Goal: Information Seeking & Learning: Find specific fact

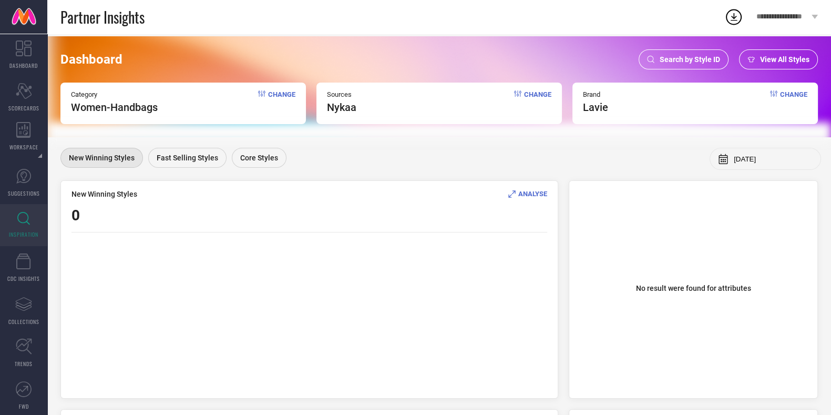
click at [677, 56] on span "Search by Style ID" at bounding box center [689, 59] width 60 height 8
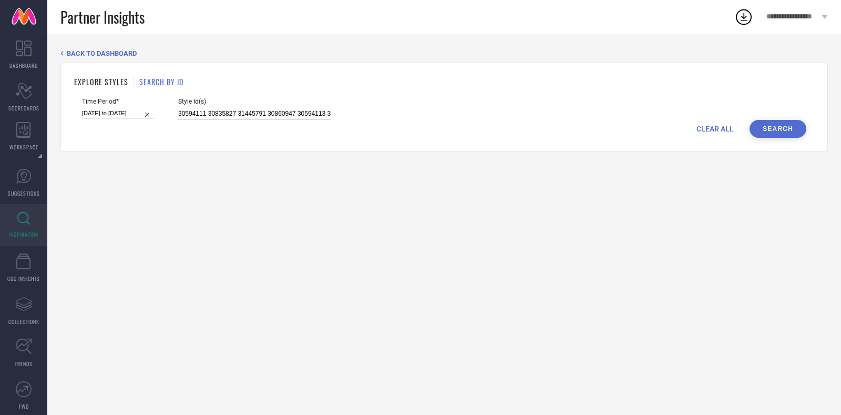
click at [261, 109] on input "30594111 30835827 31445791 30860947 30594113 31445790 32756237 29876093 3086094…" at bounding box center [254, 114] width 152 height 12
paste input "5435858 35723871 35406823 35437953 35435856 35437906 35406824 35406825 35435864…"
type input "35435858 35723871 35406823 35437953 35435856 35437906 35406824 35406825 3543586…"
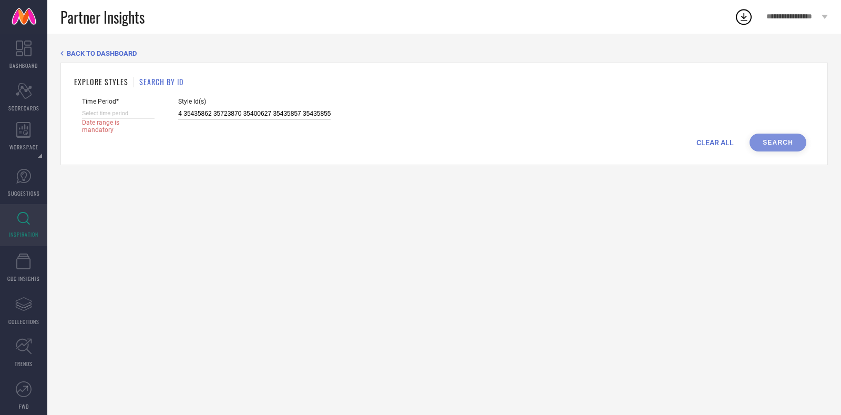
select select "7"
select select "2025"
select select "8"
select select "2025"
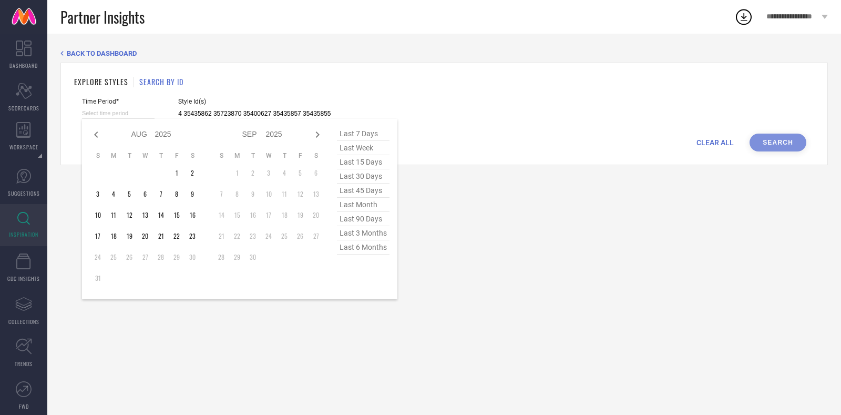
click at [123, 112] on input at bounding box center [118, 113] width 73 height 11
type input "35435858 35723871 35406823 35437953 35435856 35437906 35406824 35406825 3543586…"
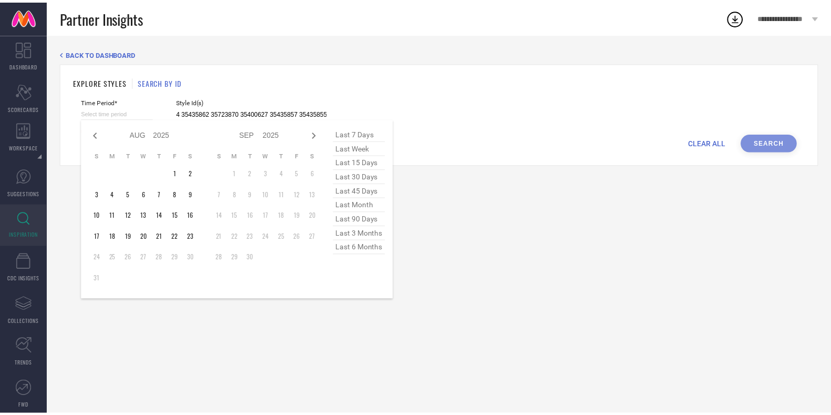
scroll to position [0, 0]
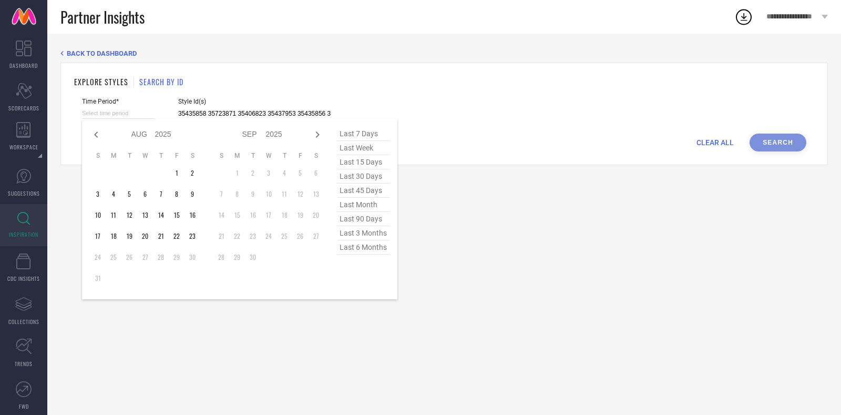
click at [353, 251] on span "last 6 months" at bounding box center [363, 247] width 53 height 14
type input "[DATE] to [DATE]"
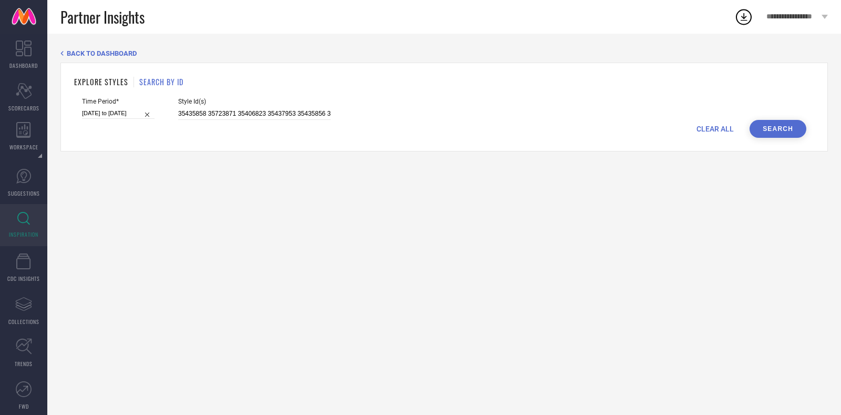
click at [769, 125] on button "Search" at bounding box center [777, 129] width 57 height 18
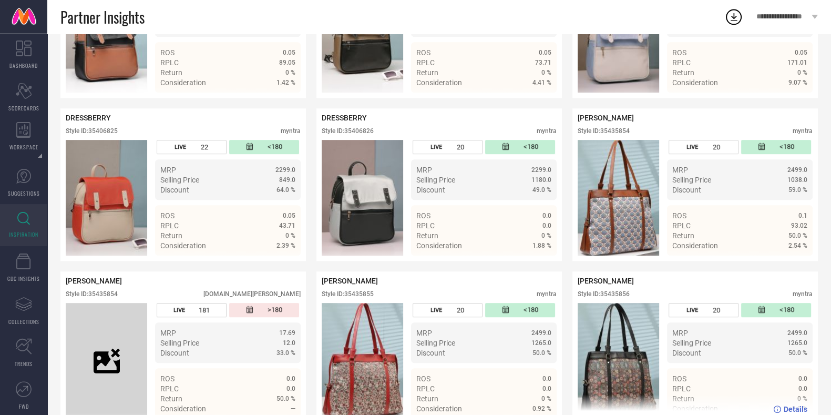
scroll to position [636, 0]
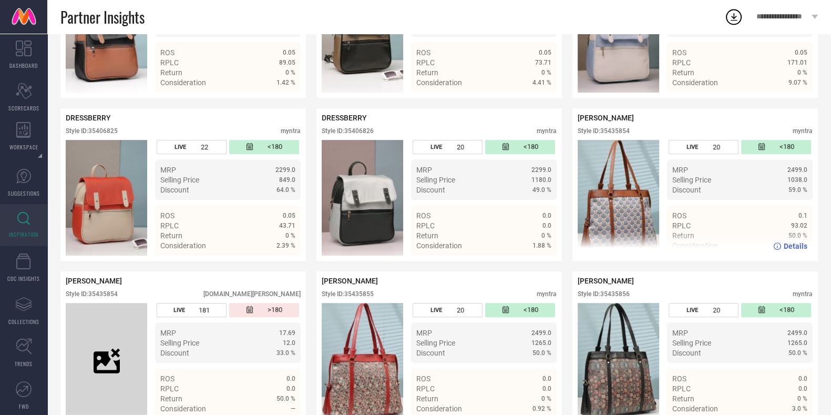
click at [614, 135] on div "Style ID: 35435854" at bounding box center [603, 130] width 52 height 7
copy div "35435854"
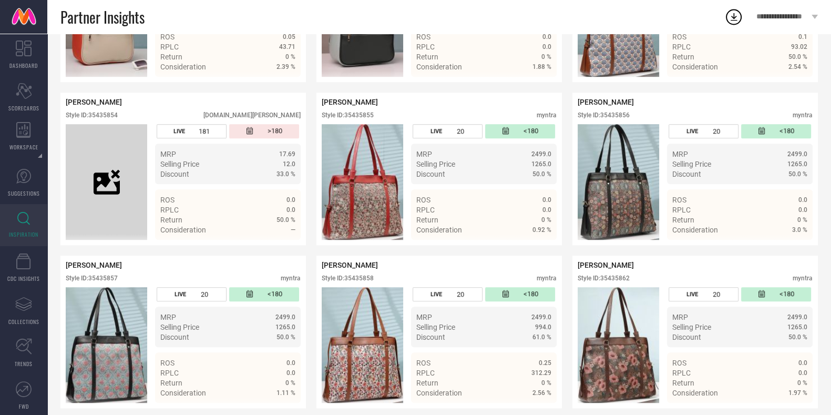
scroll to position [815, 0]
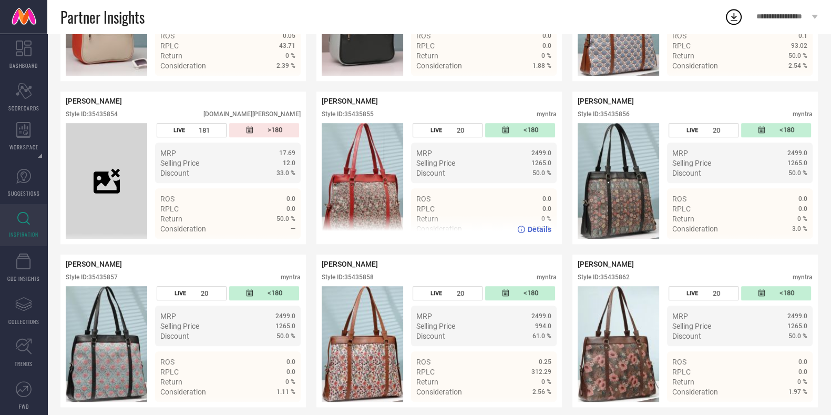
click at [362, 118] on div "Style ID: 35435855" at bounding box center [348, 113] width 52 height 7
copy div "35435855"
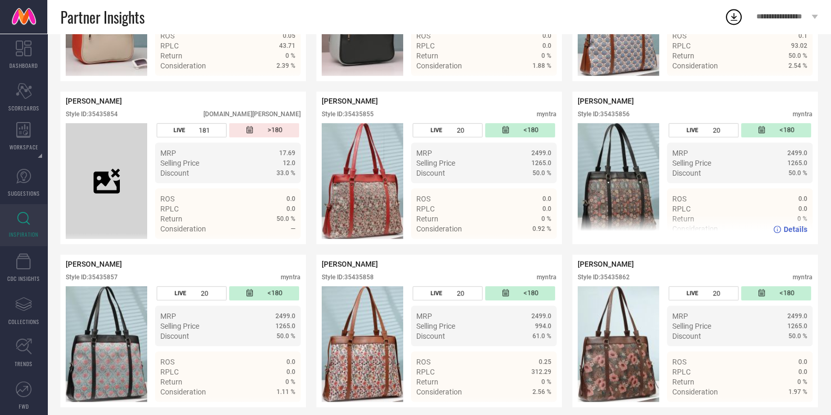
click at [615, 118] on div "Style ID: 35435856" at bounding box center [603, 113] width 52 height 7
copy div "35435856"
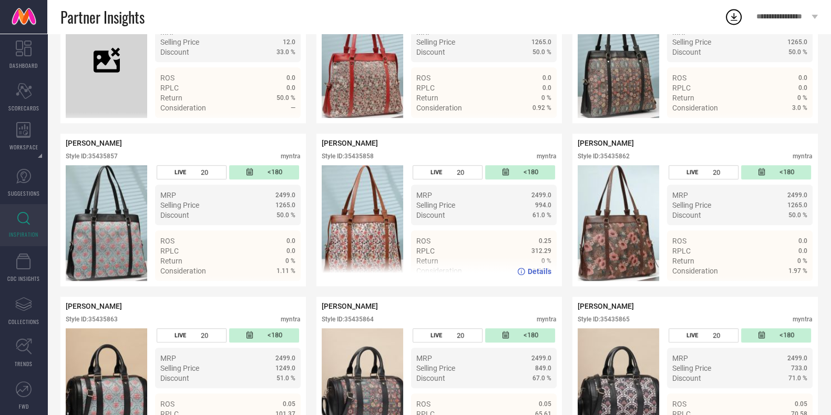
scroll to position [937, 0]
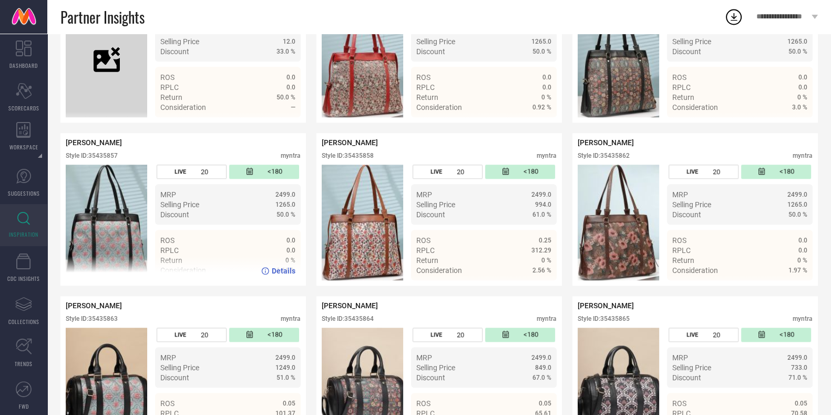
click at [107, 159] on div "Style ID: 35435857" at bounding box center [92, 155] width 52 height 7
copy div "35435857"
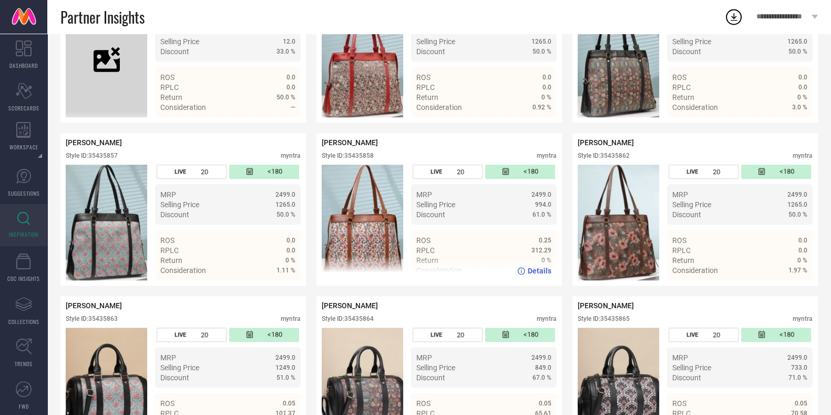
click at [370, 159] on div "Style ID: 35435858" at bounding box center [348, 155] width 52 height 7
copy div "35435858"
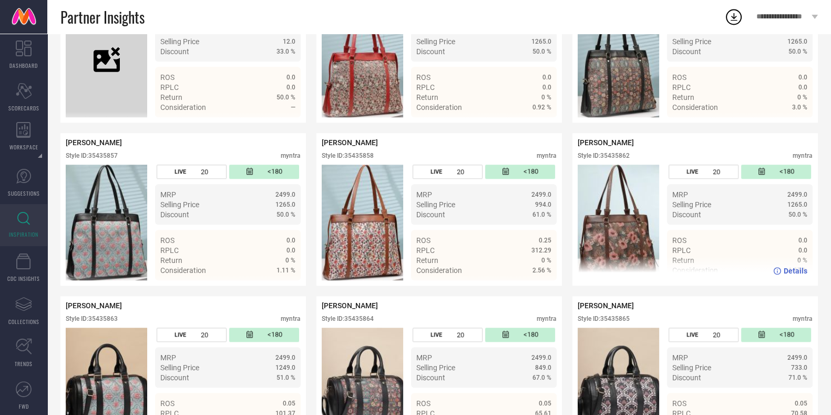
click at [614, 159] on div "Style ID: 35435862" at bounding box center [603, 155] width 52 height 7
copy div "35435862"
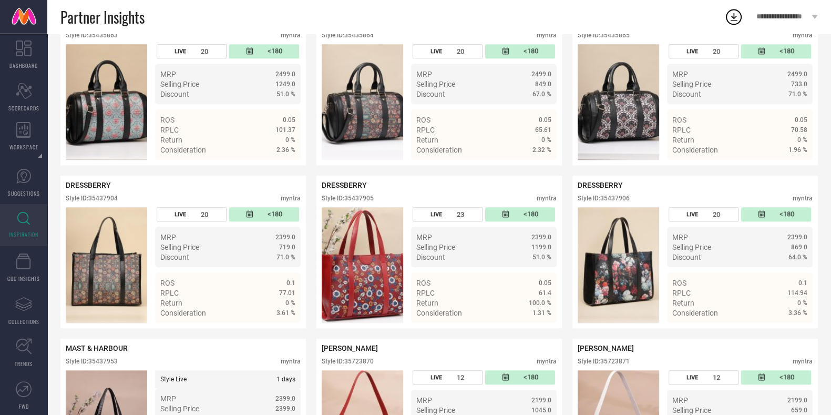
scroll to position [1219, 0]
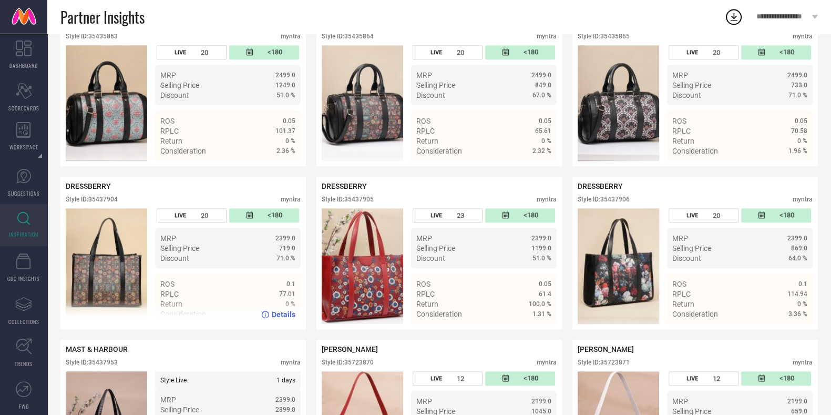
click at [110, 208] on div "DRESSBERRY Style ID: 35437904 myntra" at bounding box center [183, 195] width 235 height 26
copy div "35437904"
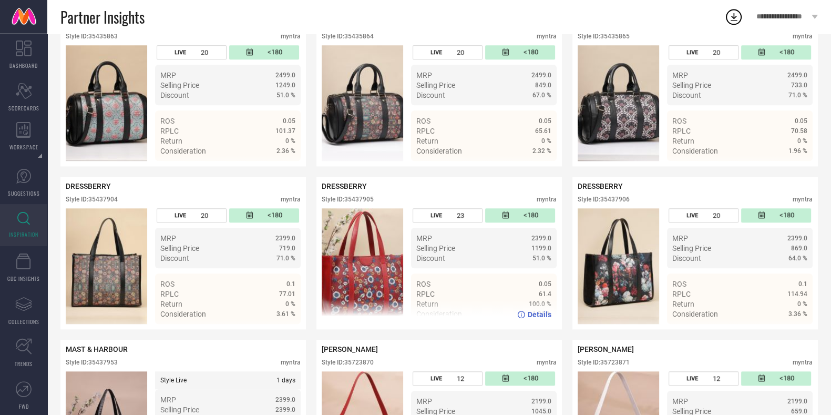
click at [366, 203] on div "Style ID: 35437905" at bounding box center [348, 198] width 52 height 7
copy div "35437905"
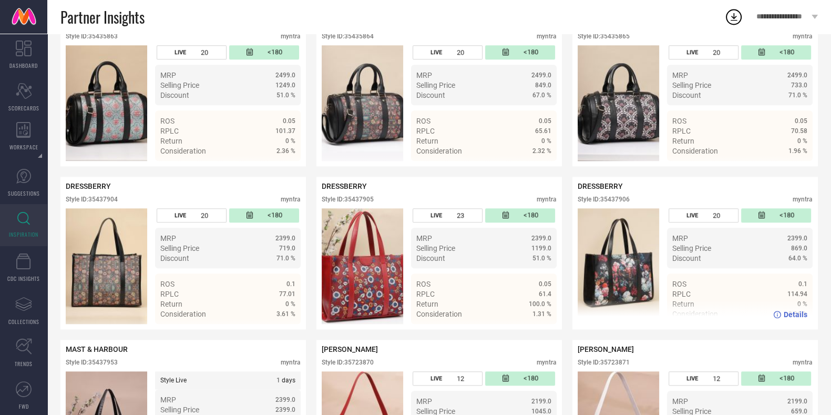
click at [624, 203] on div "Style ID: 35437906" at bounding box center [603, 198] width 52 height 7
copy div "35437906"
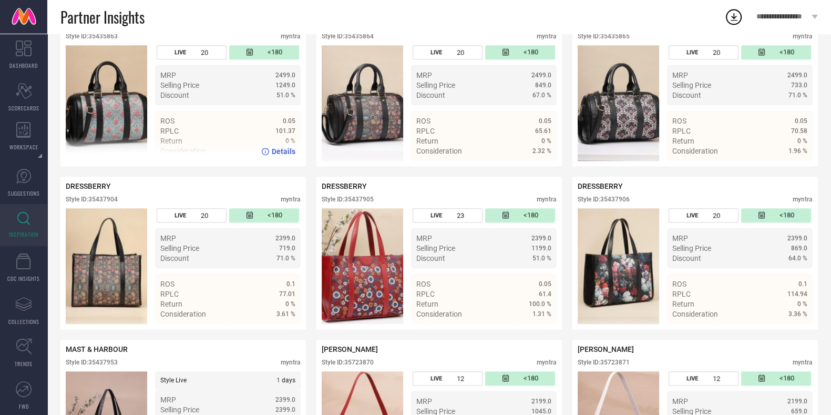
click at [111, 40] on div "Style ID: 35435863" at bounding box center [92, 36] width 52 height 7
copy div "35435863"
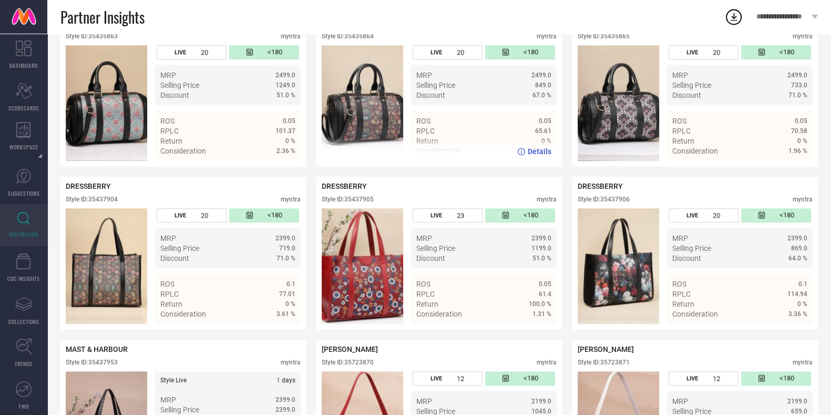
click at [373, 40] on div "Style ID: 35435864" at bounding box center [348, 36] width 52 height 7
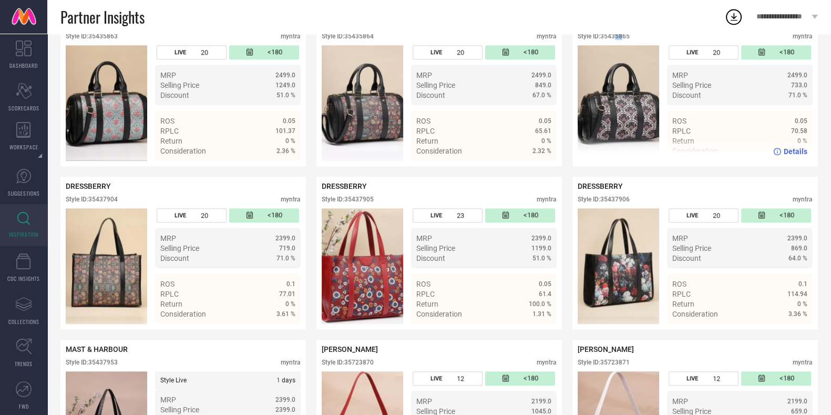
drag, startPoint x: 623, startPoint y: 44, endPoint x: 615, endPoint y: 48, distance: 9.6
click at [615, 45] on div "[PERSON_NAME] Style ID: 35435865 myntra" at bounding box center [694, 32] width 235 height 26
click at [615, 40] on div "Style ID: 35435865" at bounding box center [603, 36] width 52 height 7
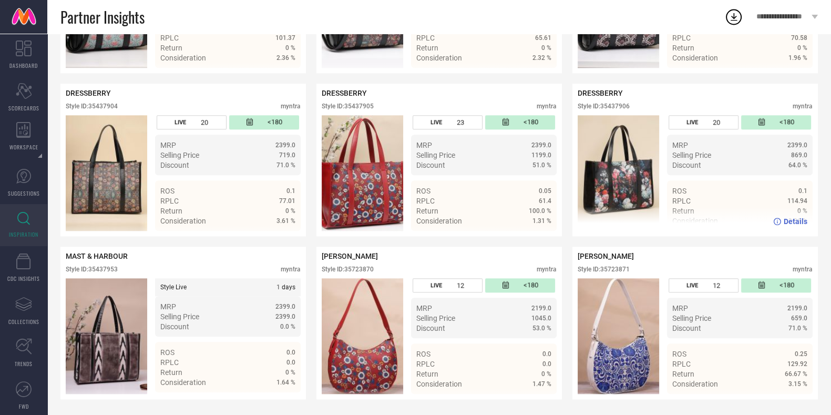
scroll to position [1329, 0]
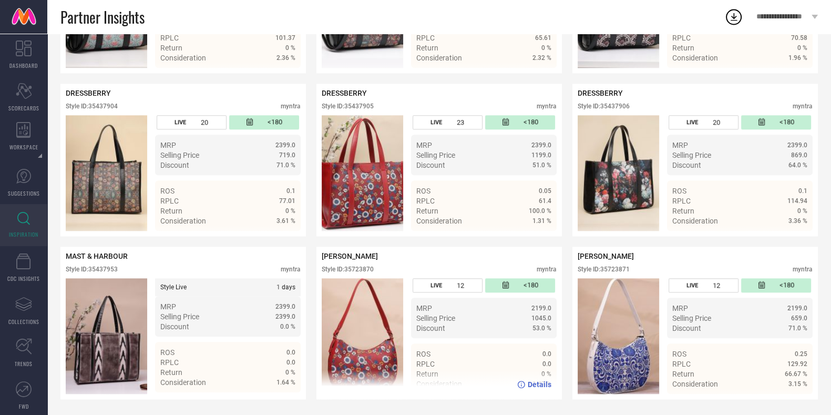
click at [366, 266] on div "Style ID: 35723870" at bounding box center [348, 268] width 52 height 7
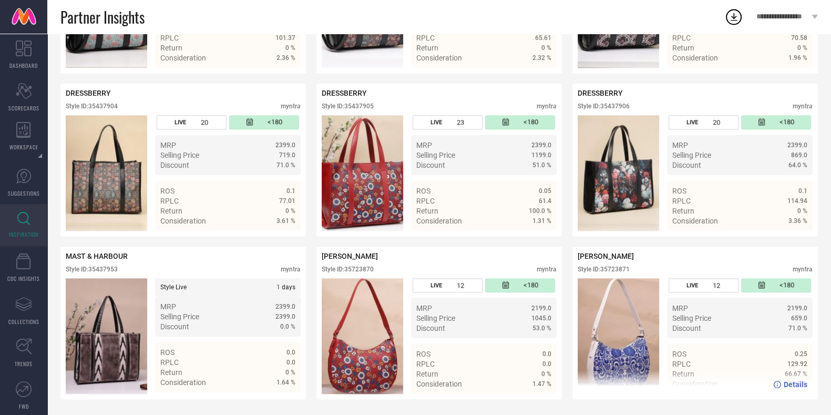
click at [627, 266] on div "Style ID: 35723871" at bounding box center [603, 268] width 52 height 7
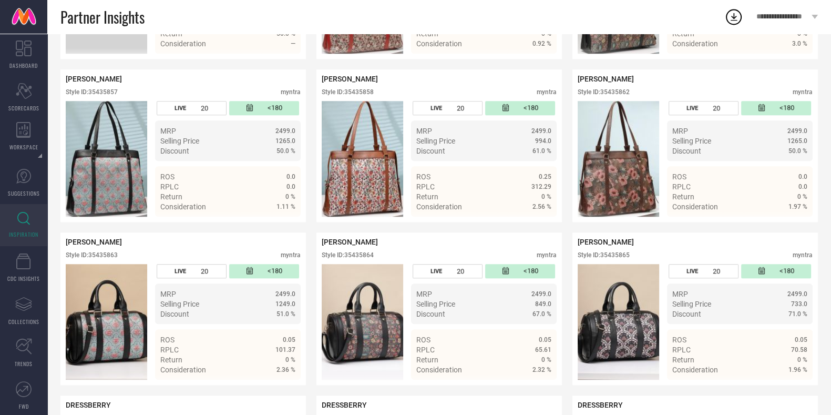
scroll to position [1000, 0]
